Goal: Information Seeking & Learning: Learn about a topic

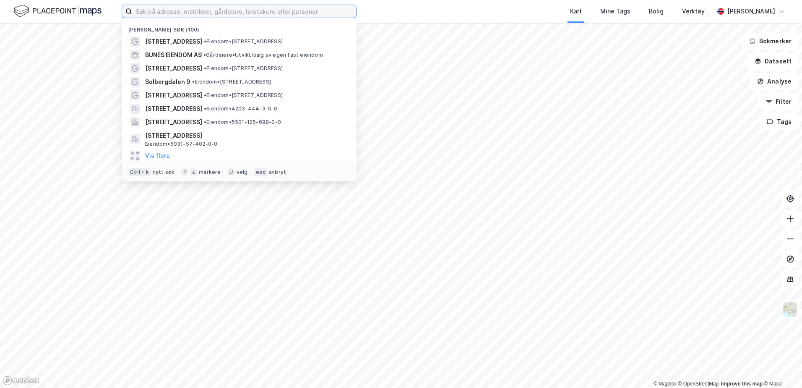
click at [177, 12] on input at bounding box center [244, 11] width 224 height 13
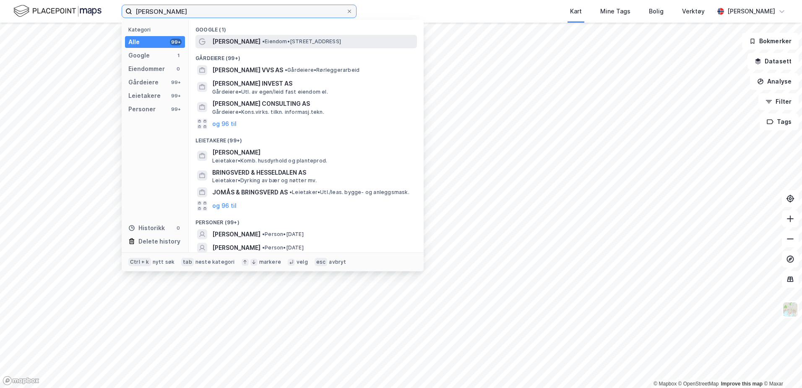
type input "[PERSON_NAME]"
click at [255, 44] on span "[PERSON_NAME]" at bounding box center [236, 41] width 48 height 10
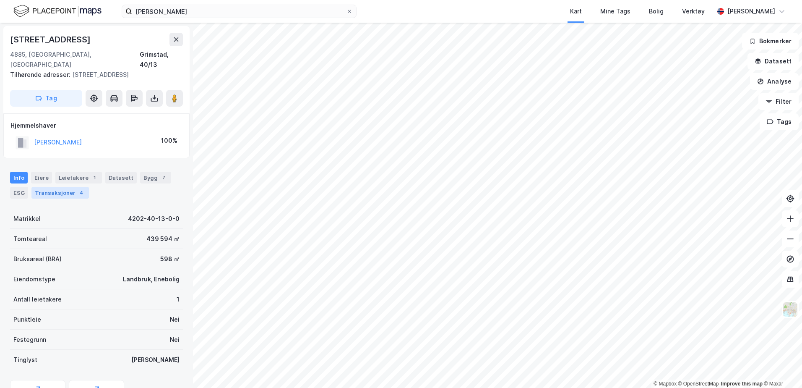
click at [62, 187] on div "Transaksjoner 4" at bounding box center [59, 193] width 57 height 12
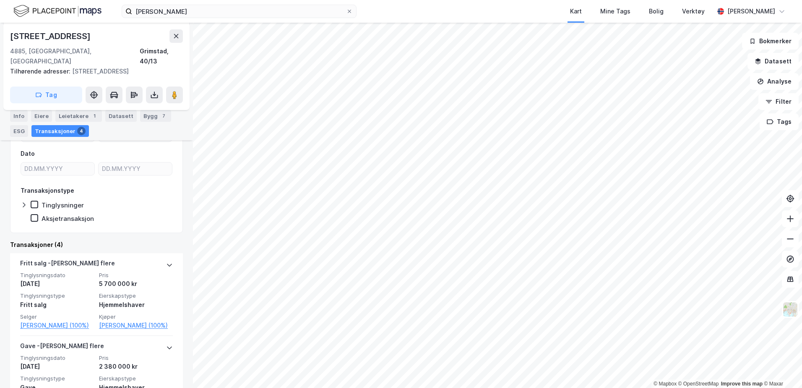
scroll to position [70, 0]
